Goal: Information Seeking & Learning: Learn about a topic

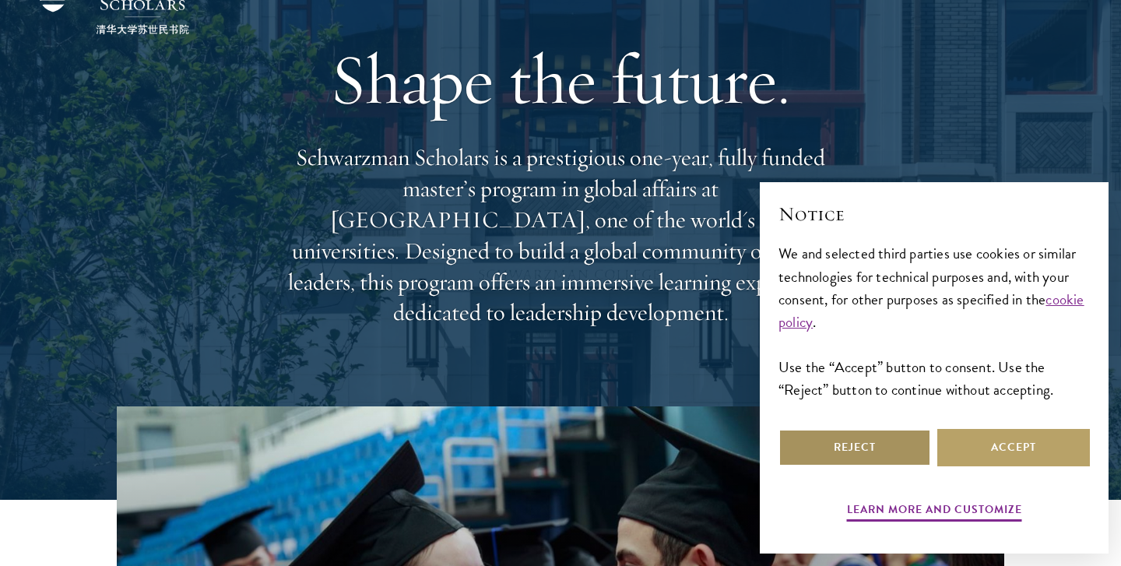
click at [858, 442] on button "Reject" at bounding box center [855, 447] width 153 height 37
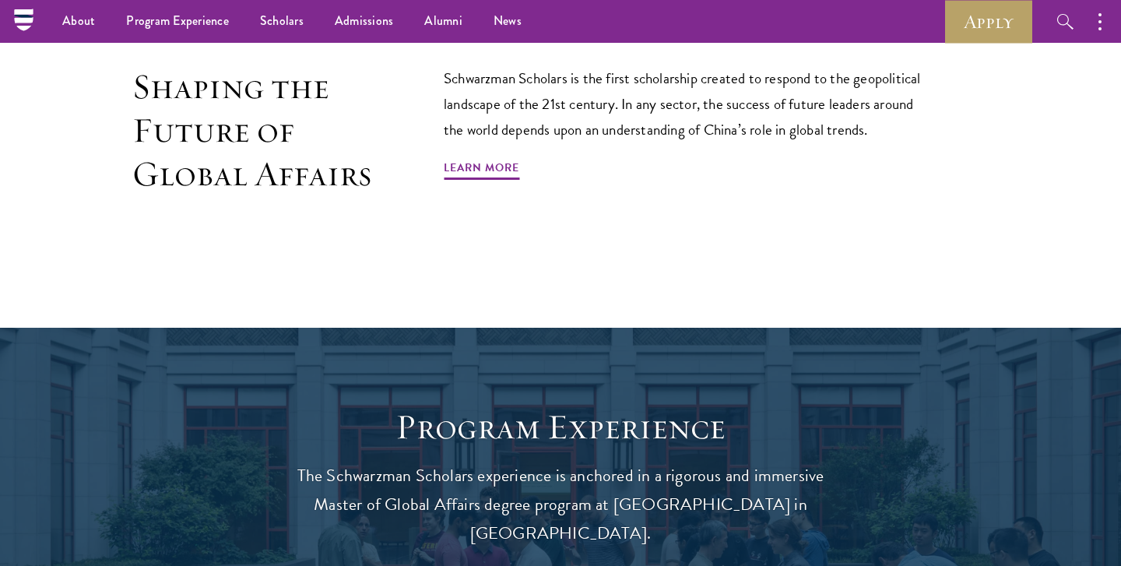
scroll to position [948, 0]
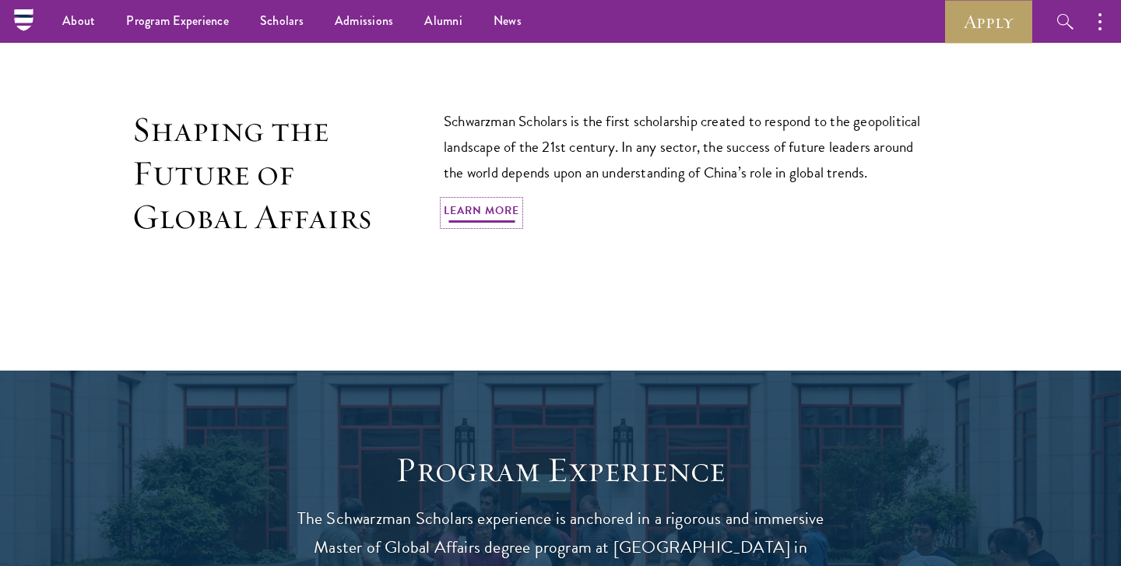
click at [498, 201] on link "Learn More" at bounding box center [482, 213] width 76 height 24
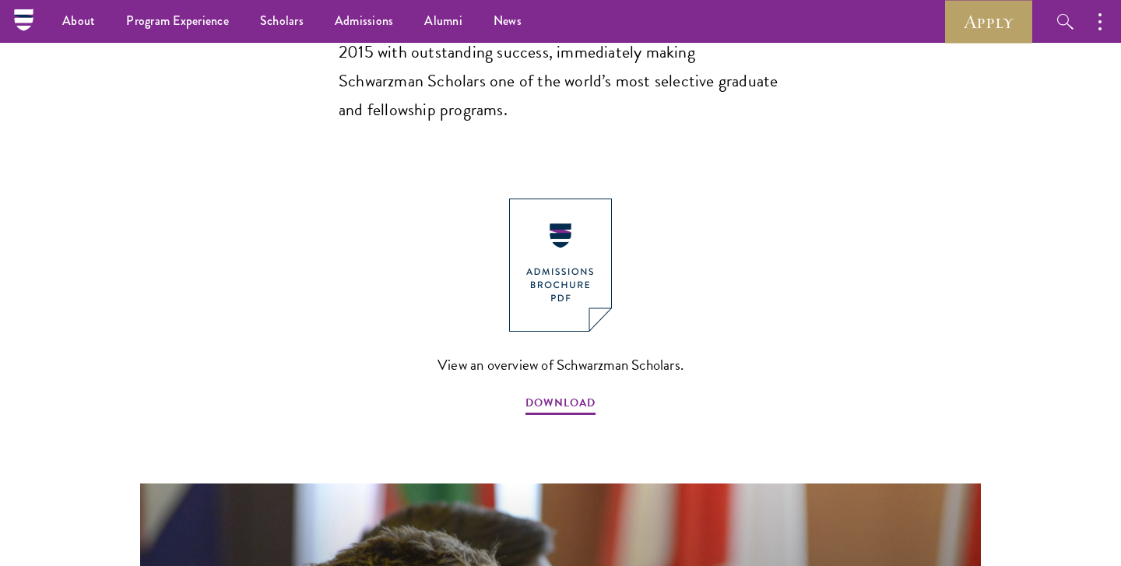
scroll to position [1562, 0]
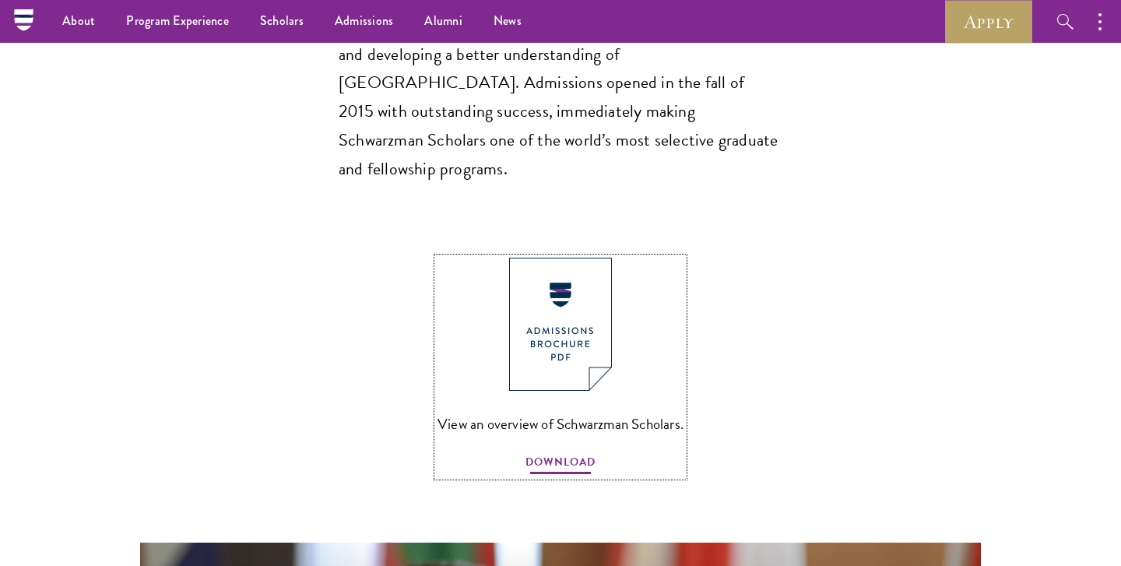
click at [555, 452] on span "DOWNLOAD" at bounding box center [561, 464] width 70 height 24
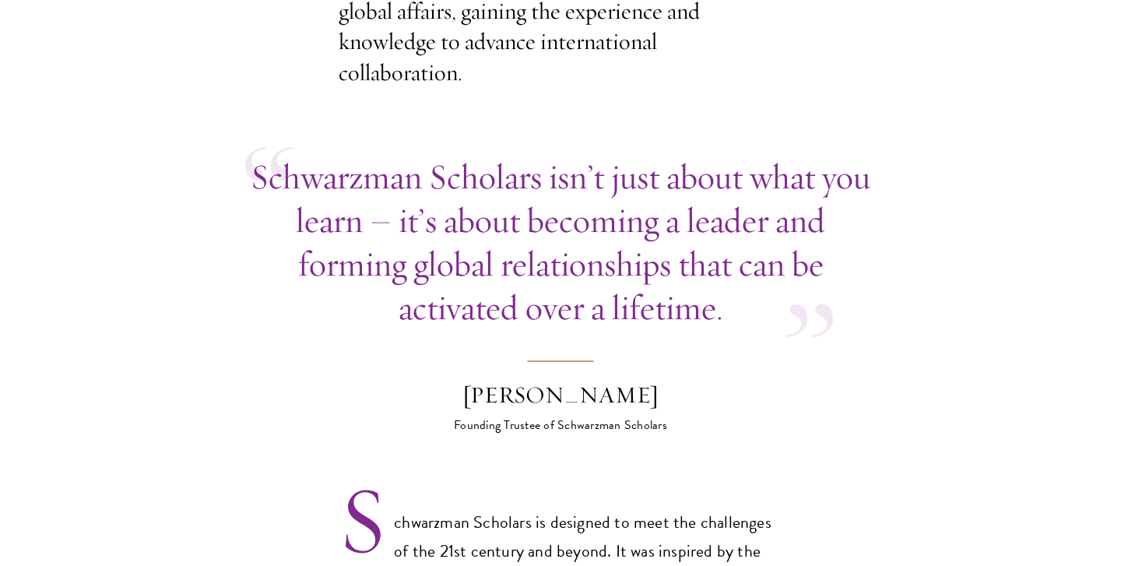
scroll to position [701, 0]
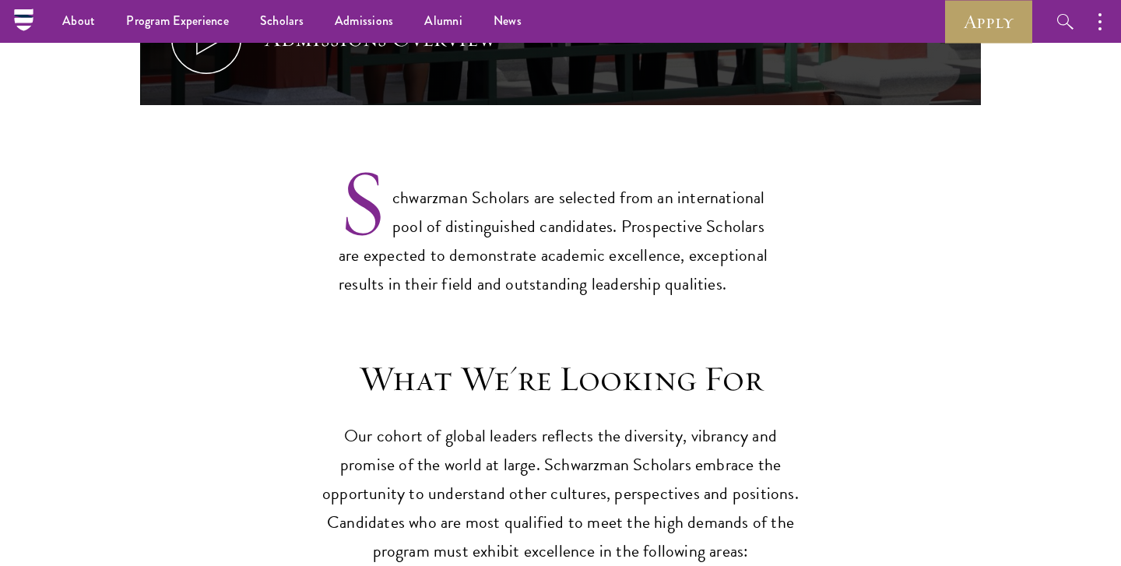
scroll to position [1173, 0]
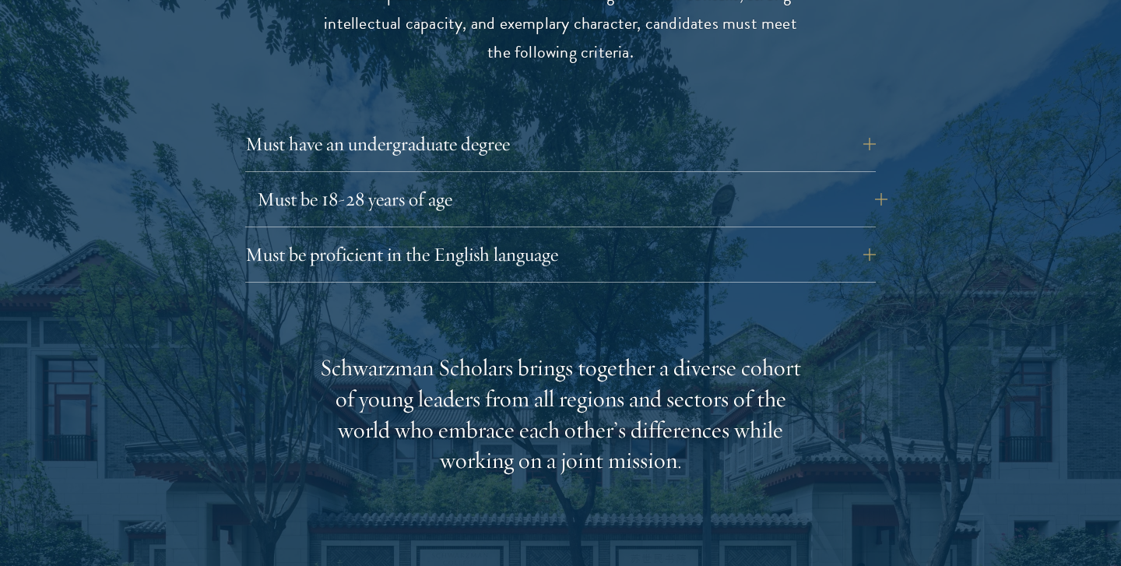
scroll to position [2196, 0]
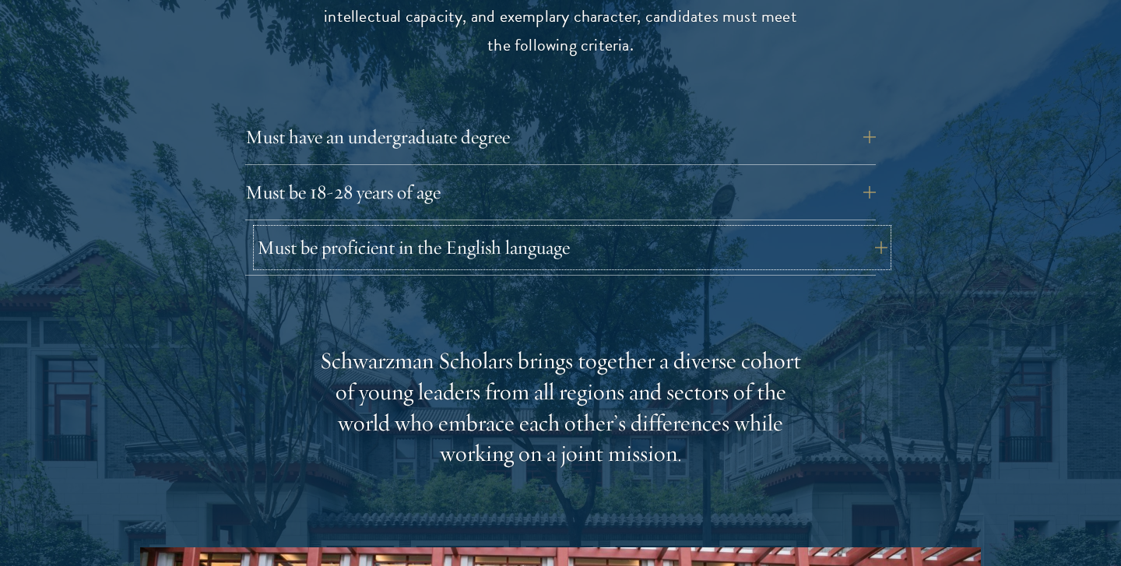
click at [566, 229] on button "Must be proficient in the English language" at bounding box center [572, 247] width 631 height 37
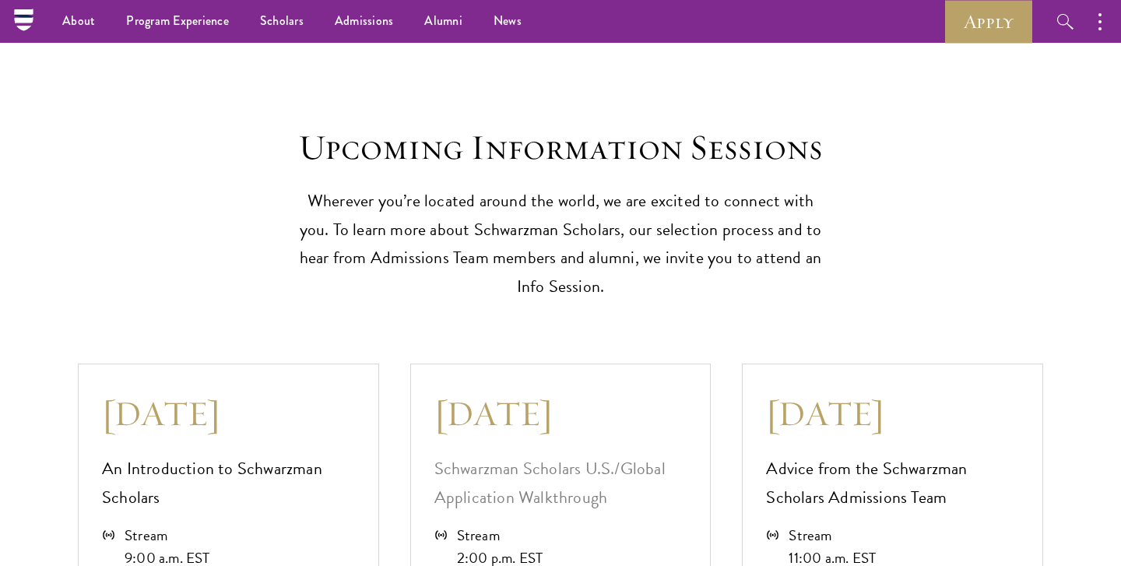
scroll to position [4386, 0]
